Goal: Information Seeking & Learning: Find specific fact

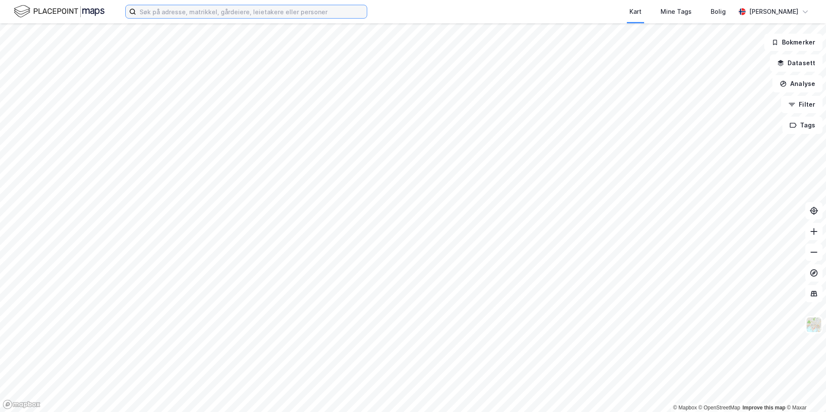
click at [160, 16] on input at bounding box center [251, 11] width 231 height 13
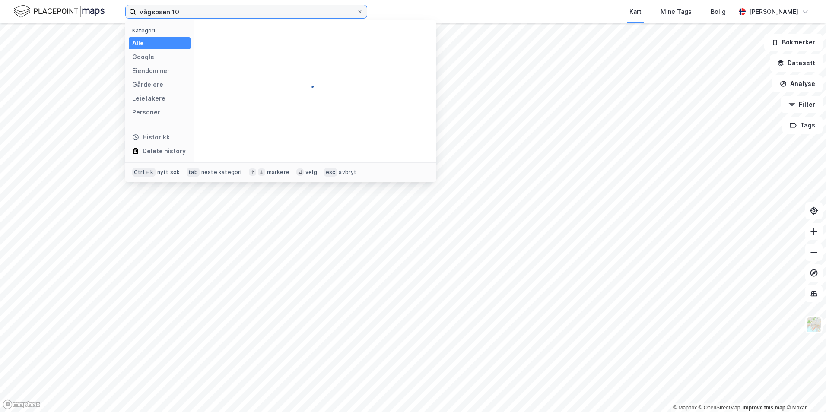
type input "vågsosen 10"
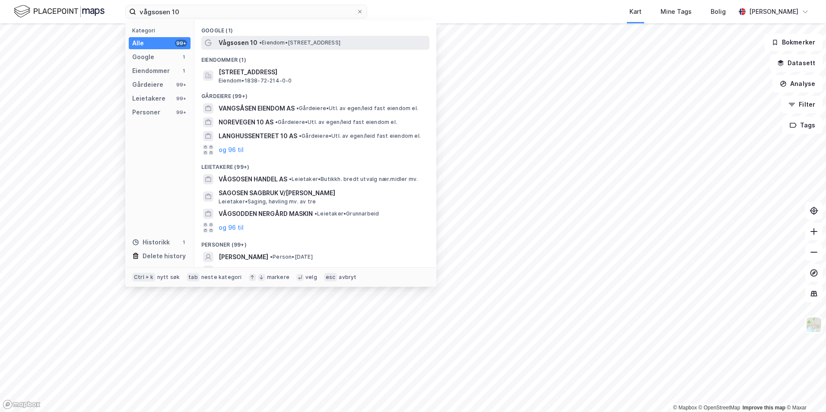
click at [276, 45] on span "• Eiendom • [STREET_ADDRESS]" at bounding box center [299, 42] width 81 height 7
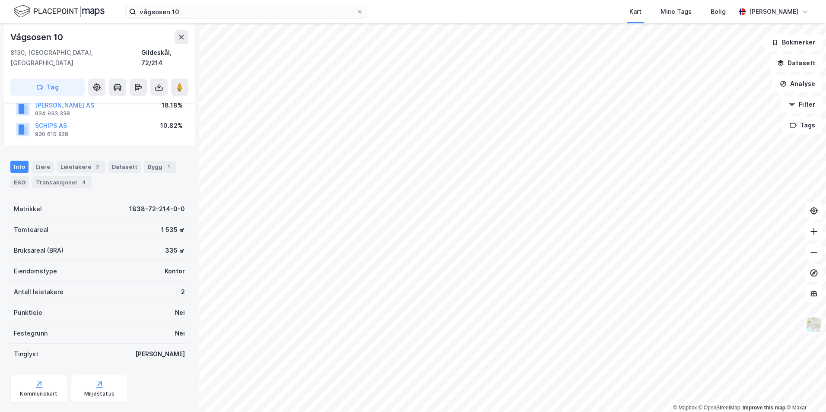
scroll to position [99, 0]
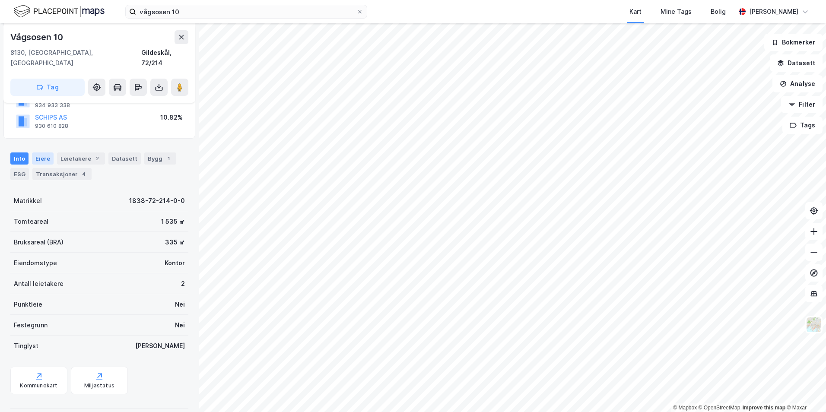
click at [39, 153] on div "Eiere" at bounding box center [43, 159] width 22 height 12
